Goal: Navigation & Orientation: Find specific page/section

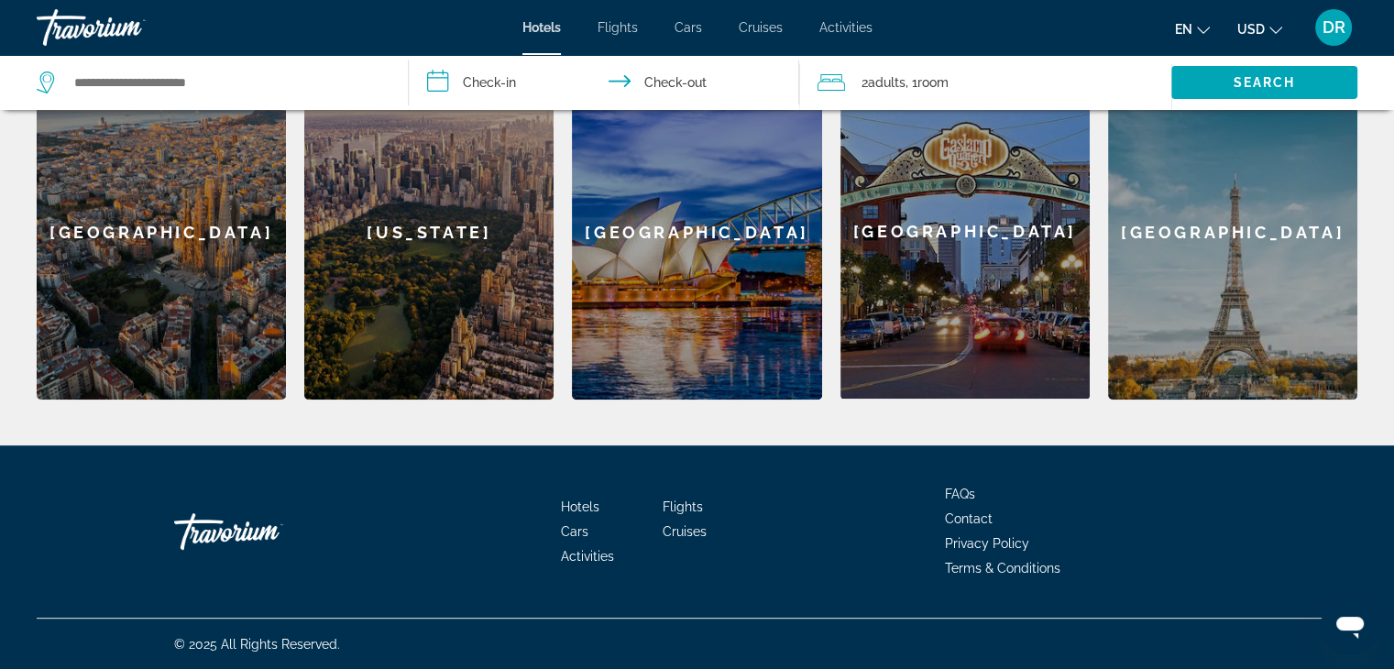
scroll to position [620, 0]
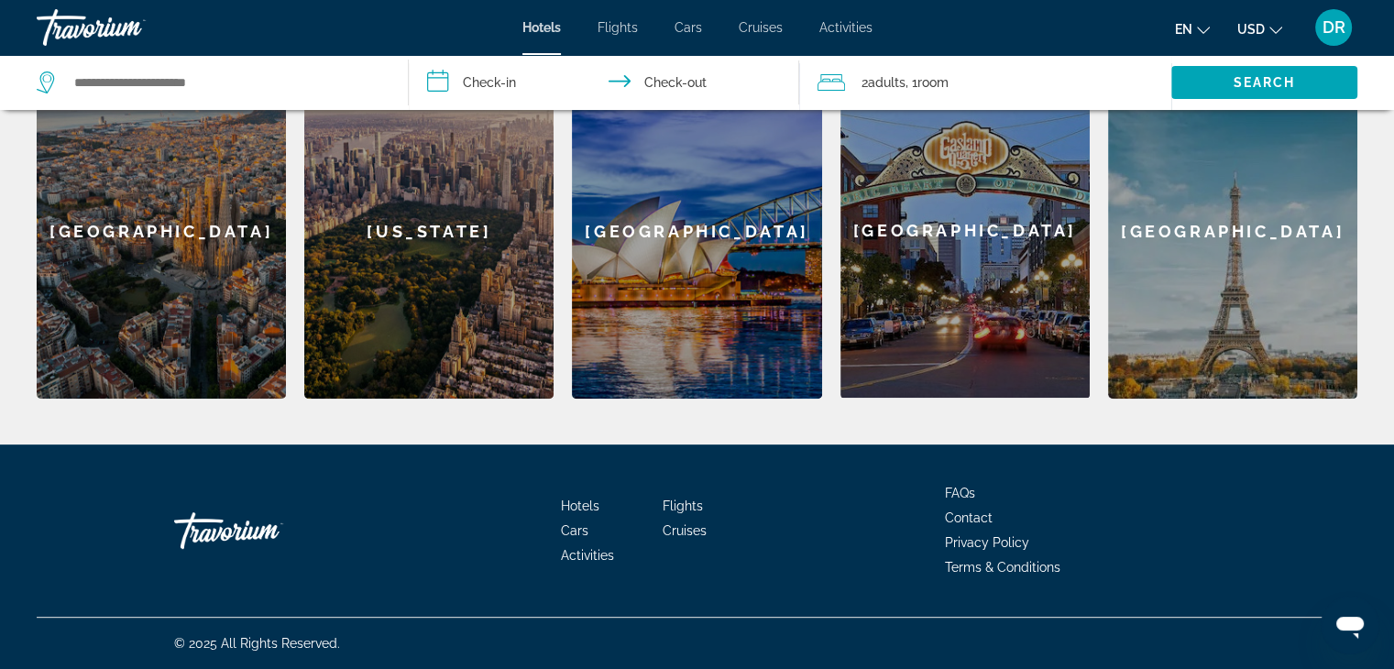
click at [968, 487] on span "FAQs" at bounding box center [960, 493] width 30 height 15
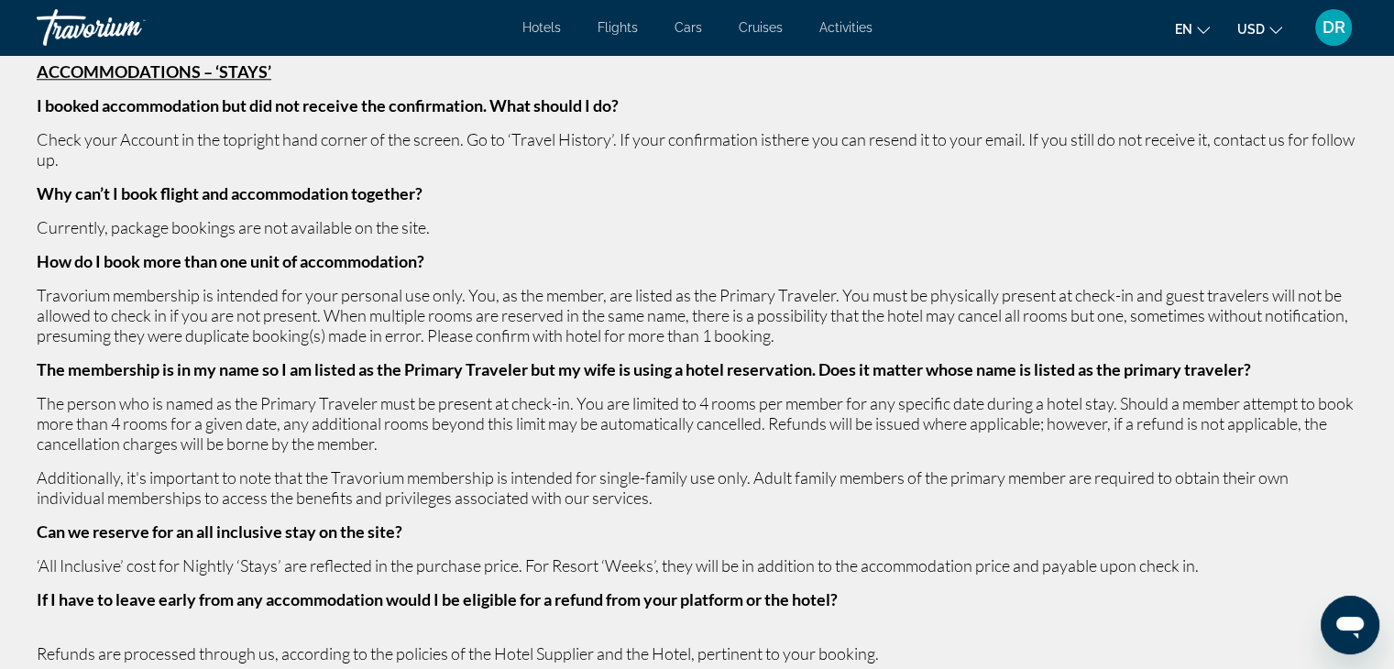
scroll to position [1946, 0]
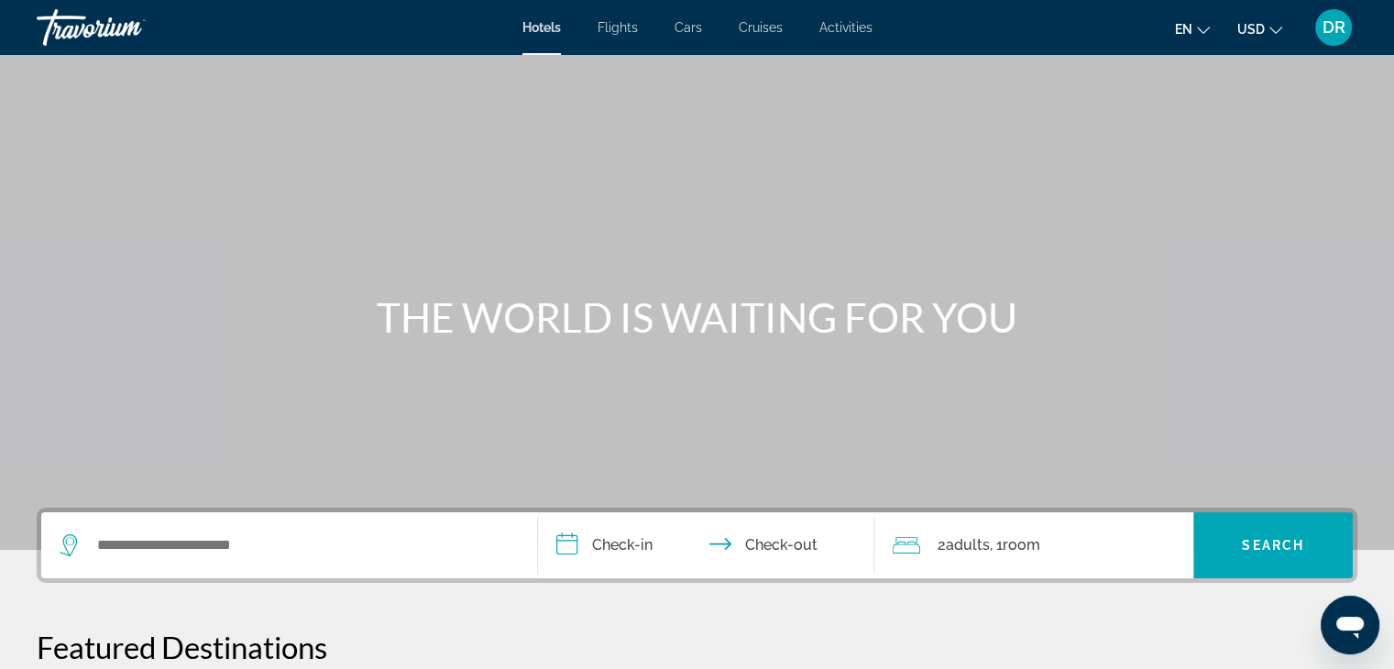
click at [1330, 20] on span "DR" at bounding box center [1333, 27] width 23 height 18
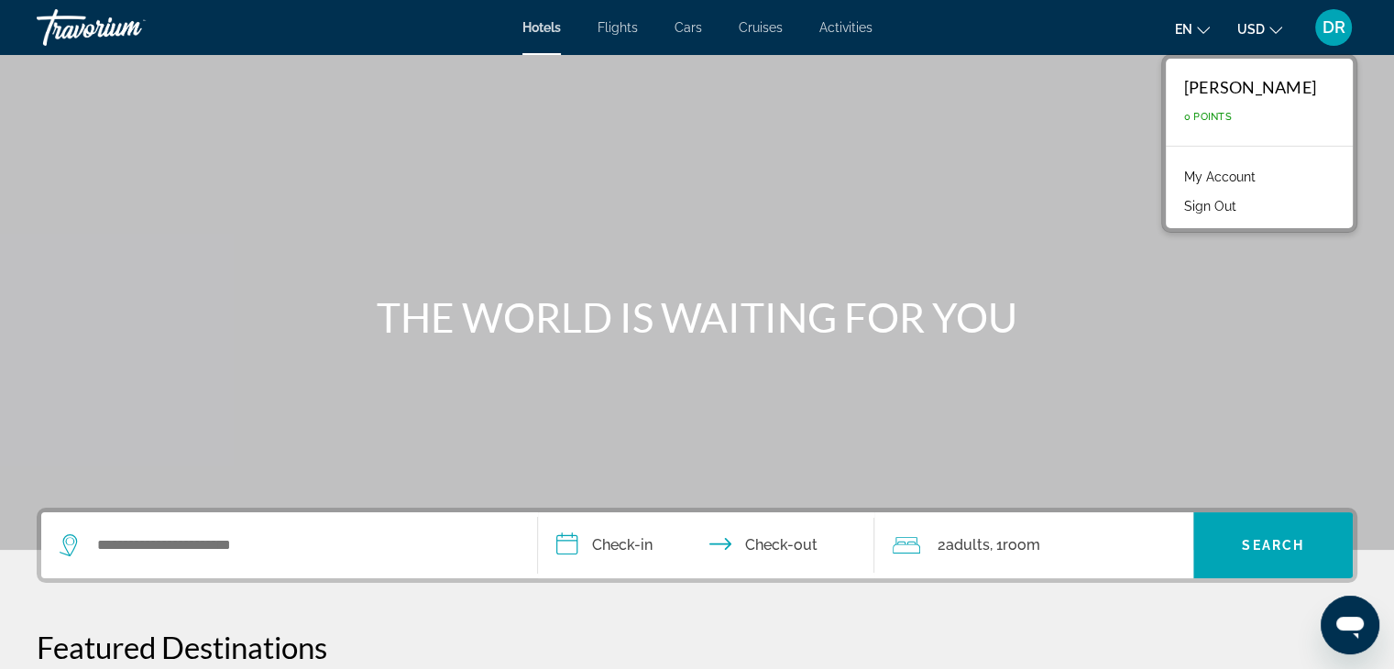
click at [1210, 109] on div "[PERSON_NAME] 0 Points" at bounding box center [1259, 102] width 187 height 87
click at [1221, 173] on link "My Account" at bounding box center [1220, 177] width 90 height 24
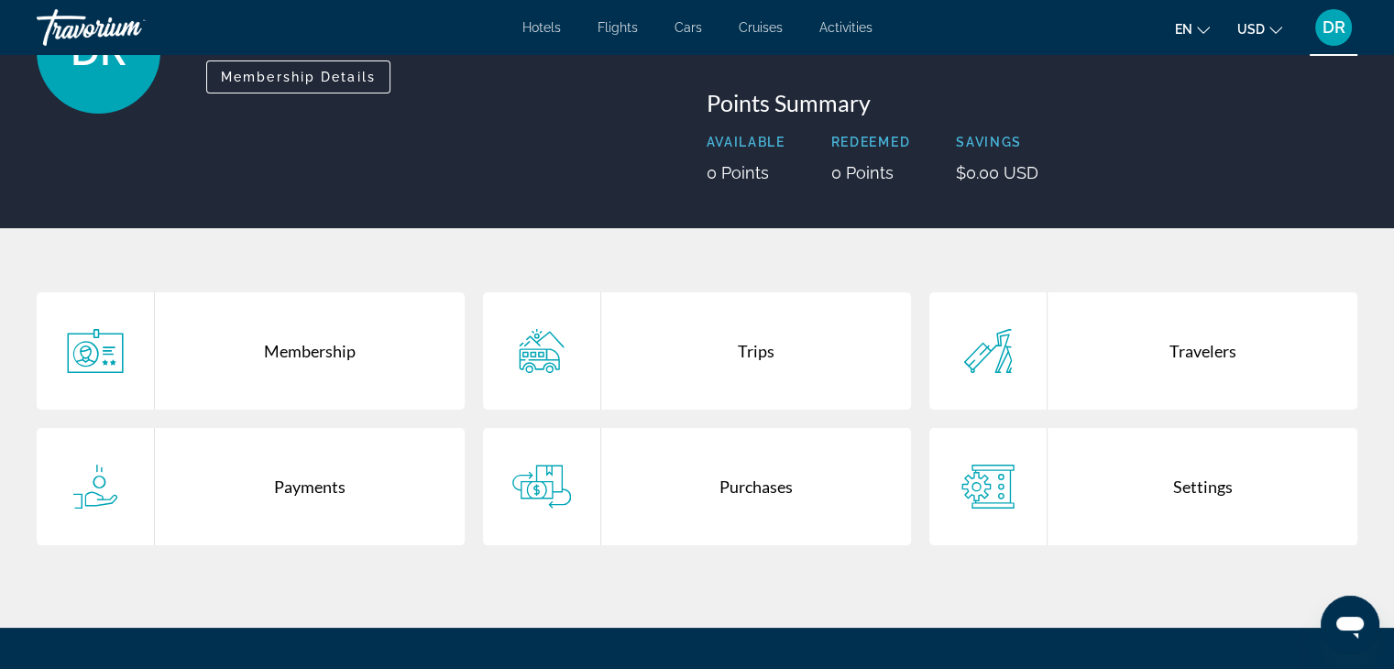
scroll to position [181, 0]
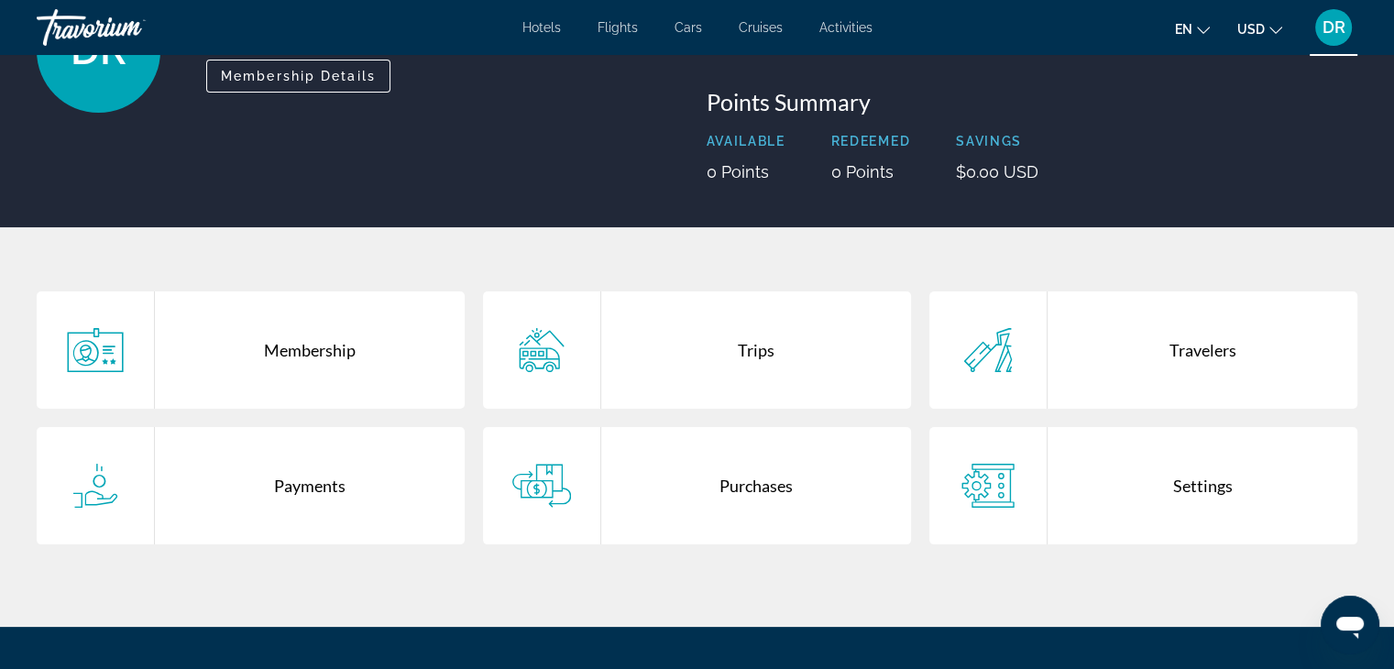
click at [297, 356] on div "Membership" at bounding box center [310, 349] width 310 height 117
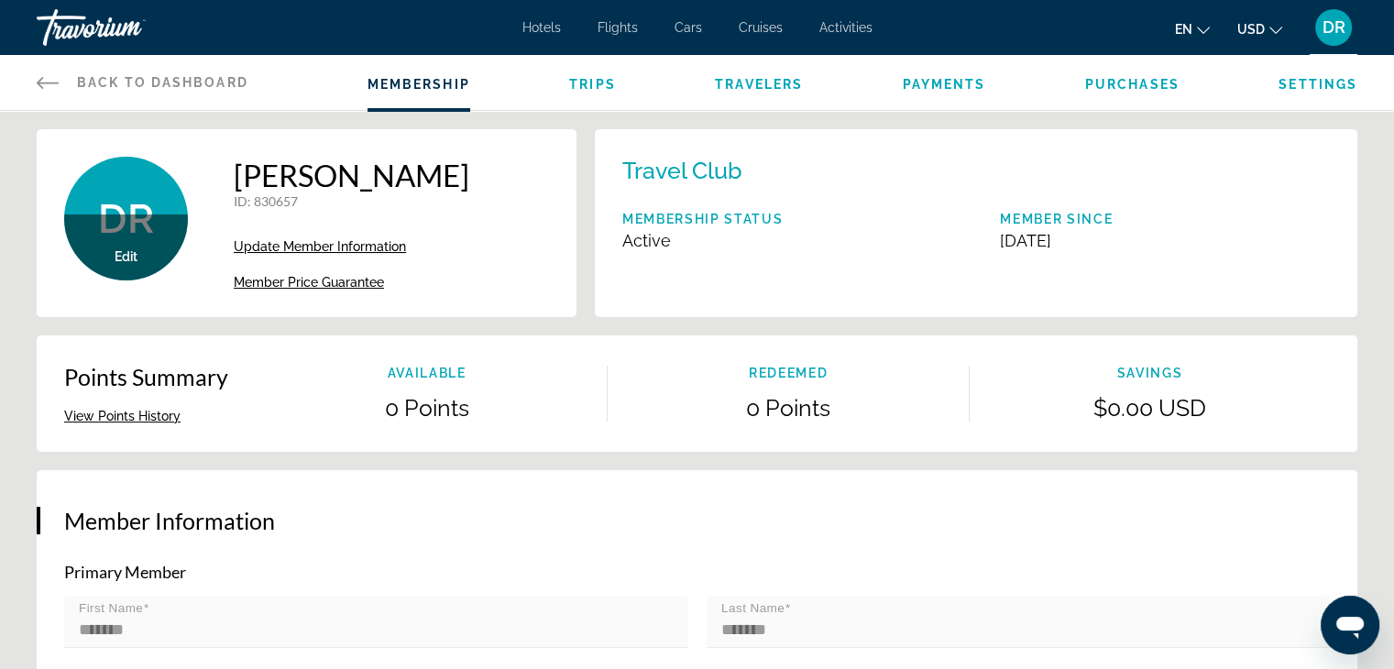
click at [567, 78] on ul "Membership Trips Travelers Payments Purchases Settings" at bounding box center [862, 82] width 990 height 18
click at [593, 80] on span "Trips" at bounding box center [592, 84] width 47 height 15
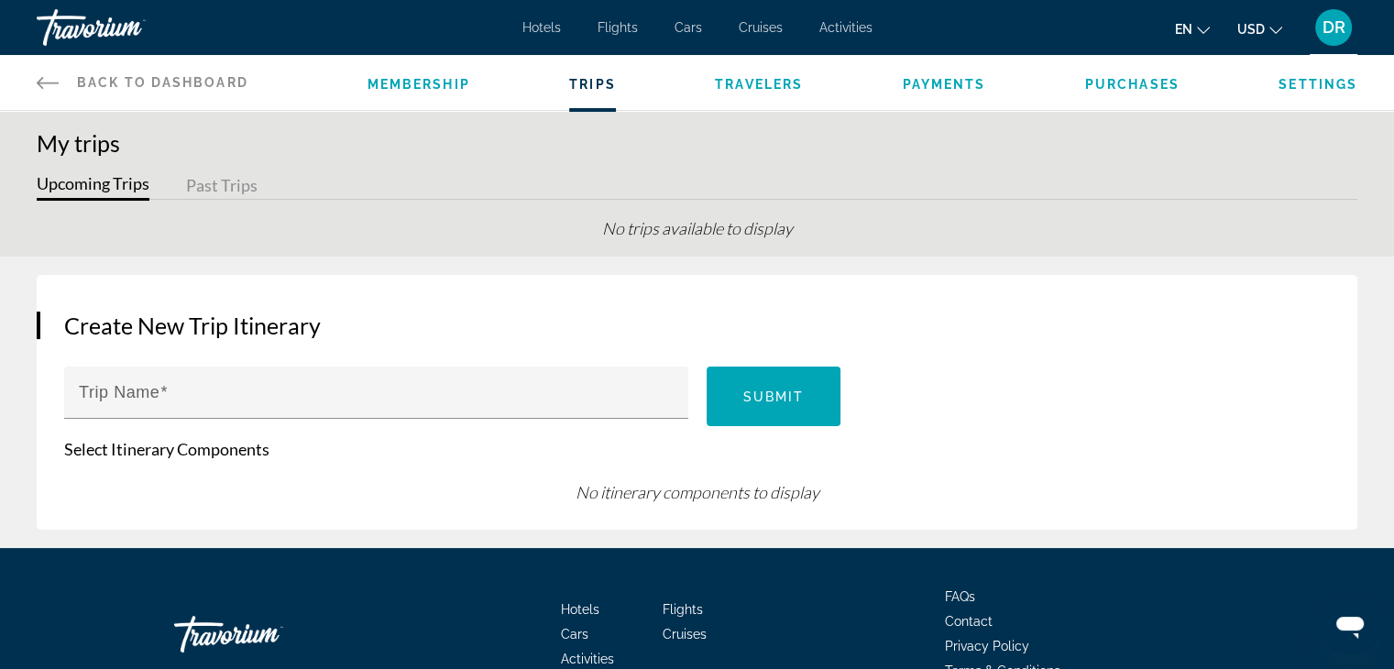
click at [745, 88] on span "Travelers" at bounding box center [759, 84] width 88 height 15
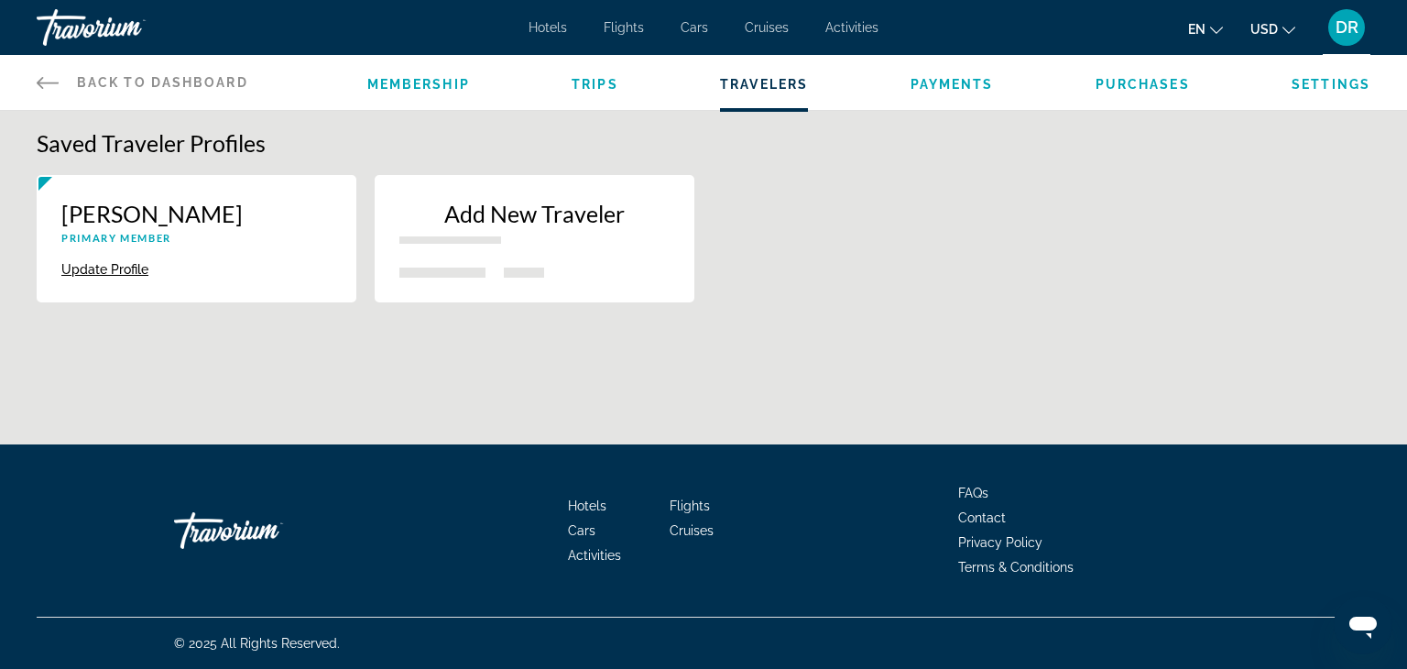
click at [961, 87] on span "Payments" at bounding box center [952, 84] width 83 height 15
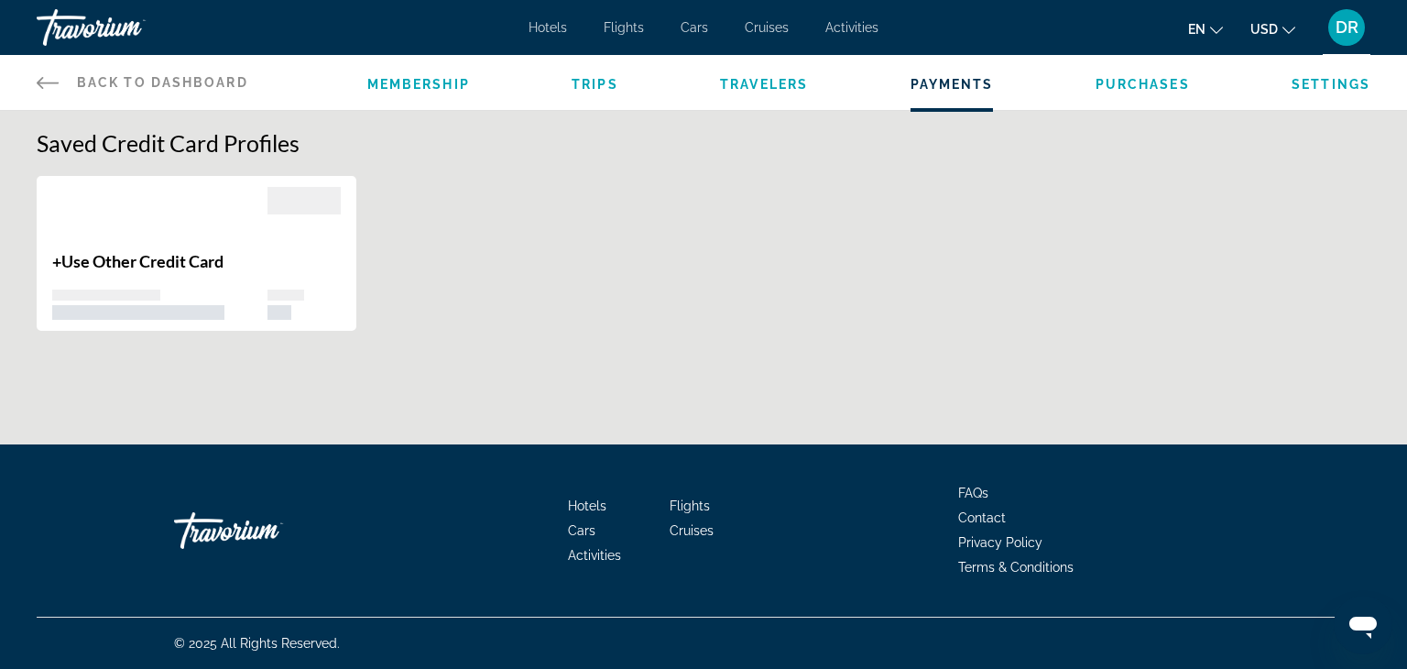
click at [1147, 88] on span "Purchases" at bounding box center [1143, 84] width 94 height 15
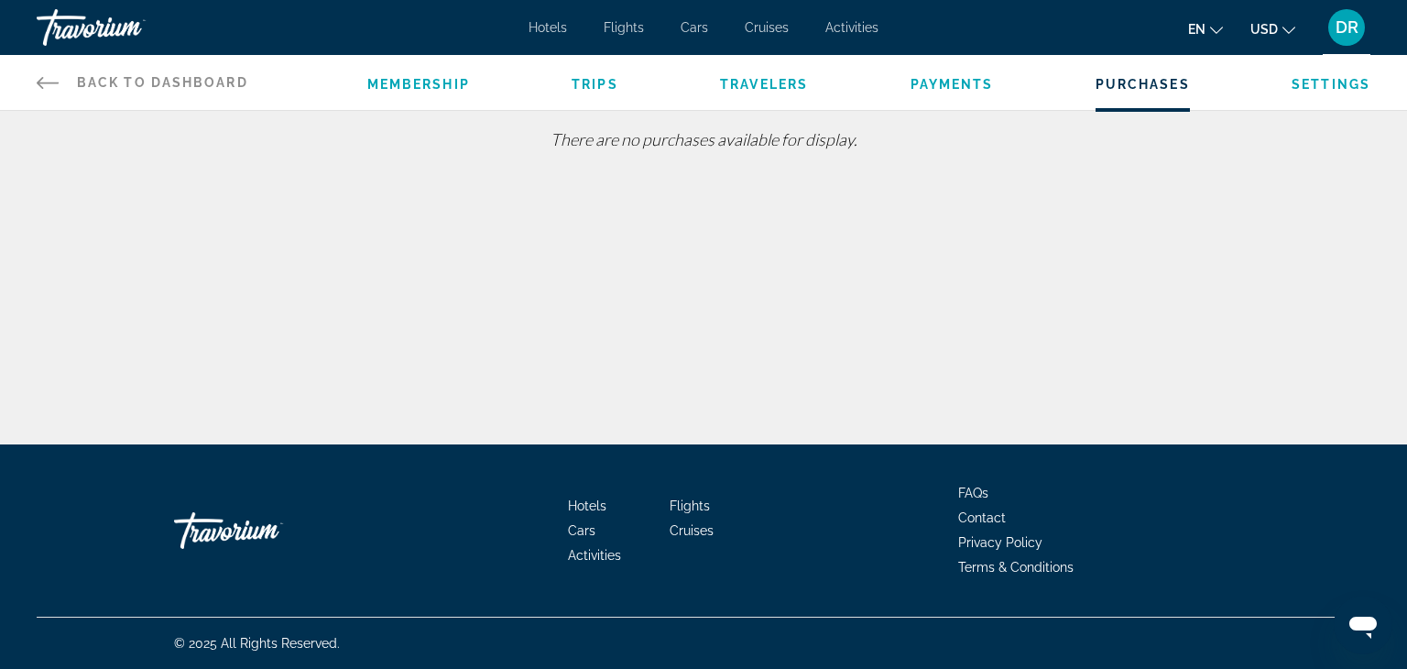
click at [150, 88] on span "Back to Dashboard" at bounding box center [162, 82] width 171 height 15
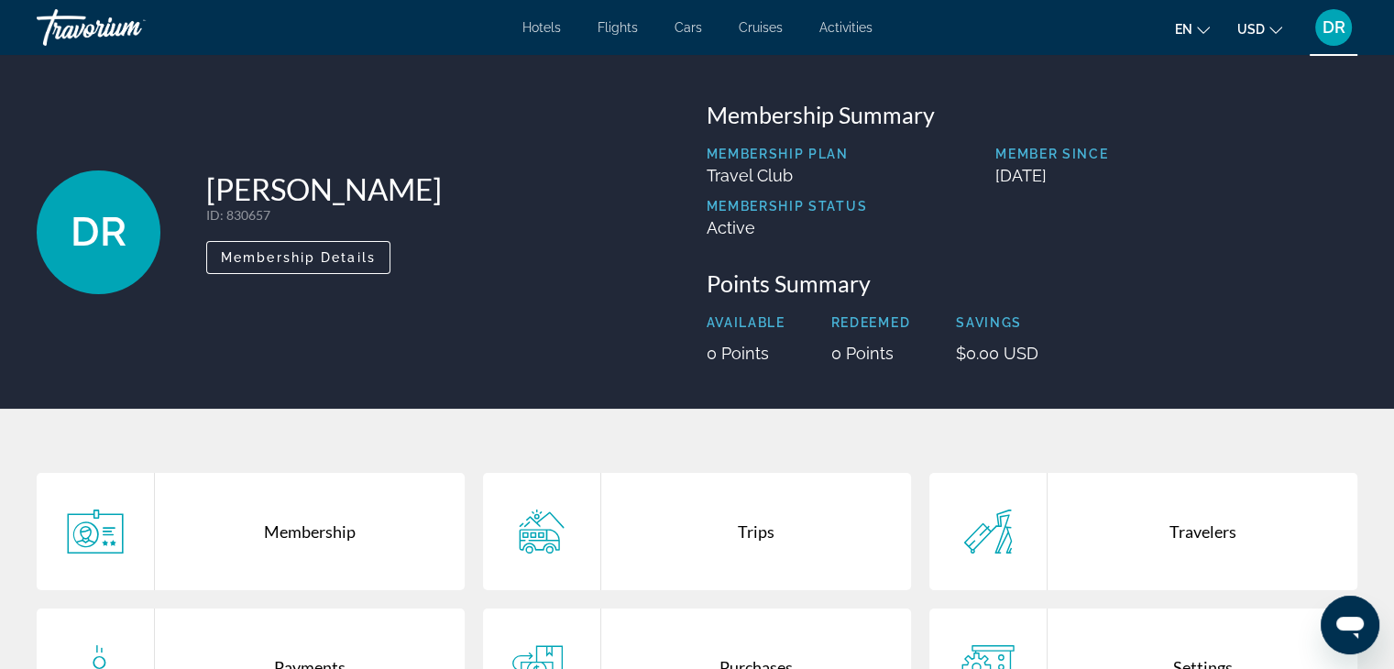
click at [533, 26] on span "Hotels" at bounding box center [541, 27] width 38 height 15
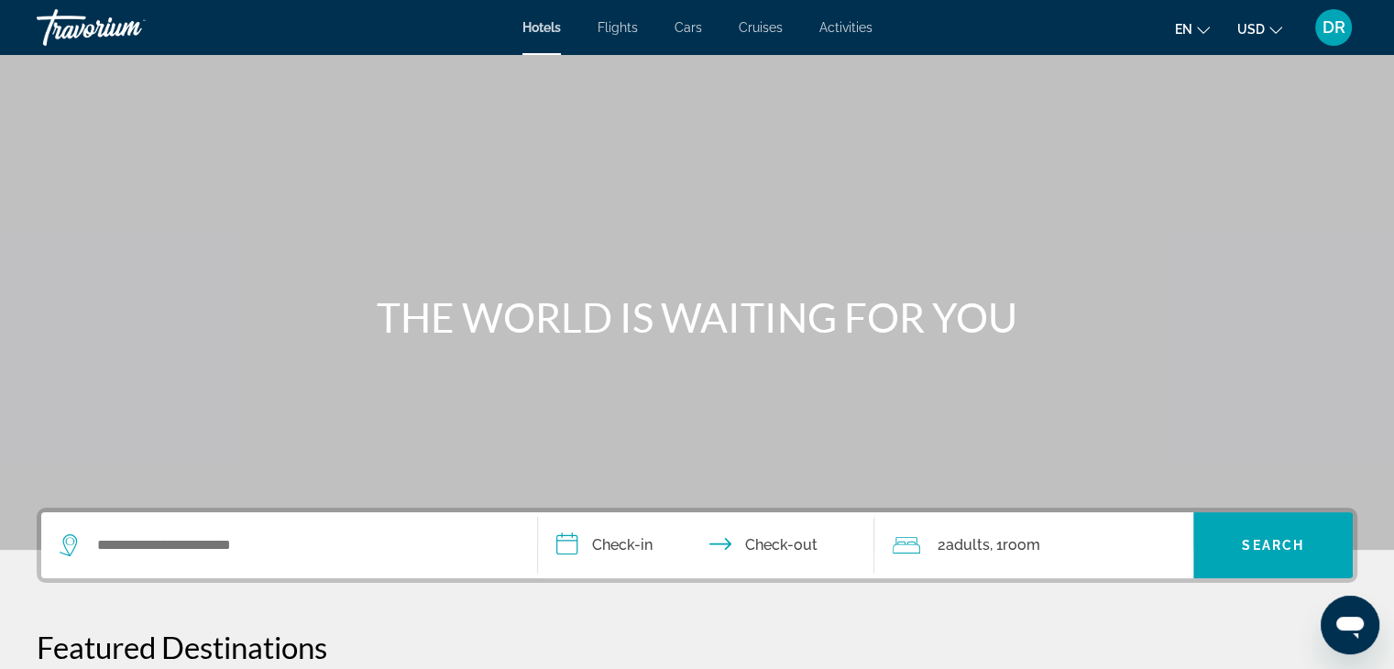
click at [1279, 27] on icon "Change currency" at bounding box center [1275, 30] width 13 height 13
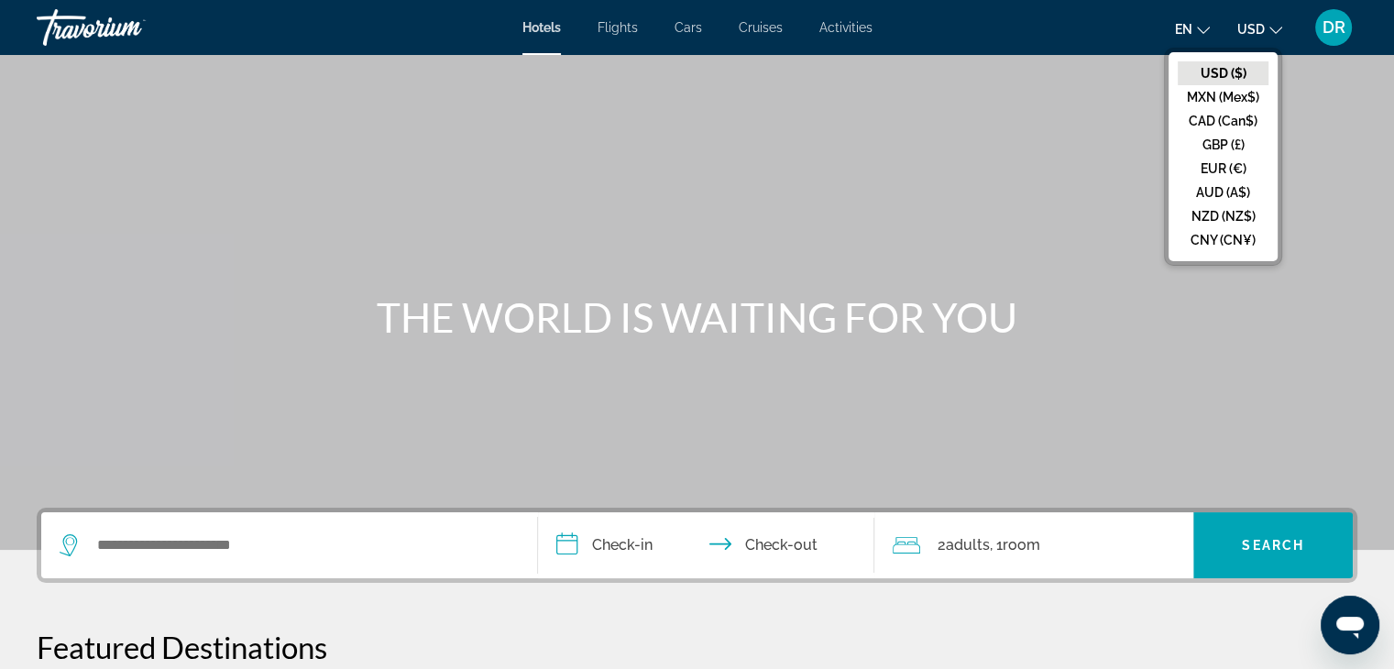
click at [1223, 122] on button "CAD (Can$)" at bounding box center [1222, 121] width 91 height 24
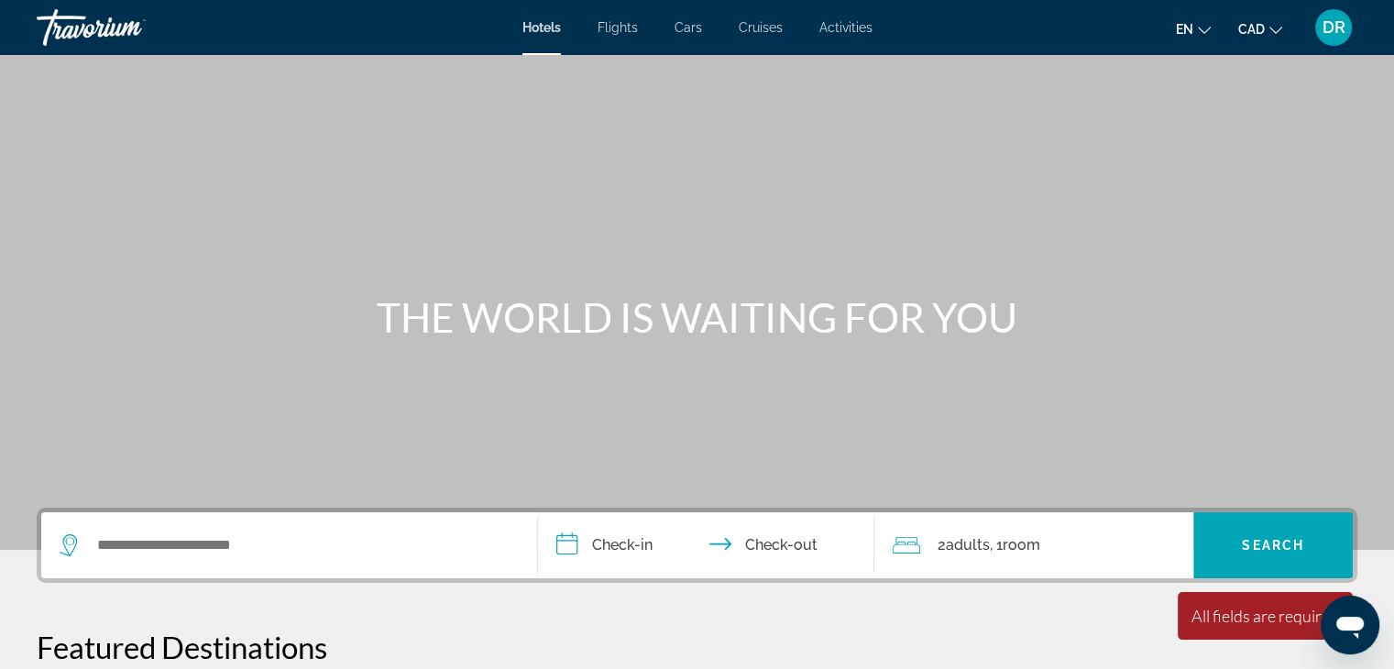
click at [748, 30] on span "Cruises" at bounding box center [761, 27] width 44 height 15
